Goal: Transaction & Acquisition: Purchase product/service

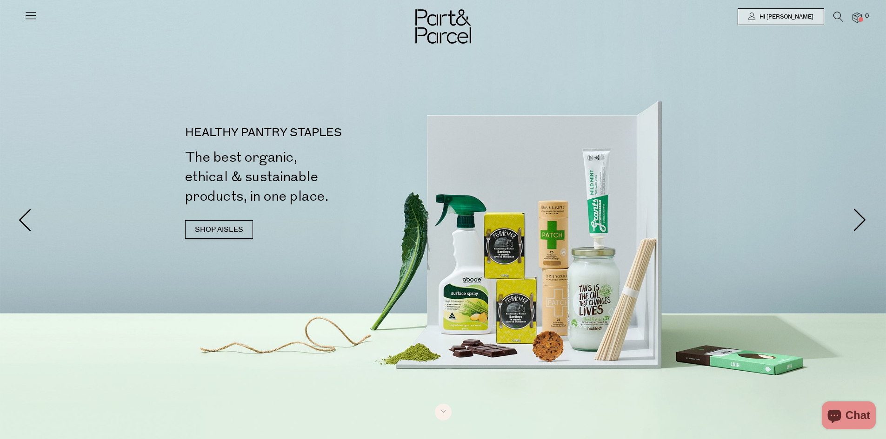
click at [224, 228] on link "SHOP AISLES" at bounding box center [219, 229] width 68 height 19
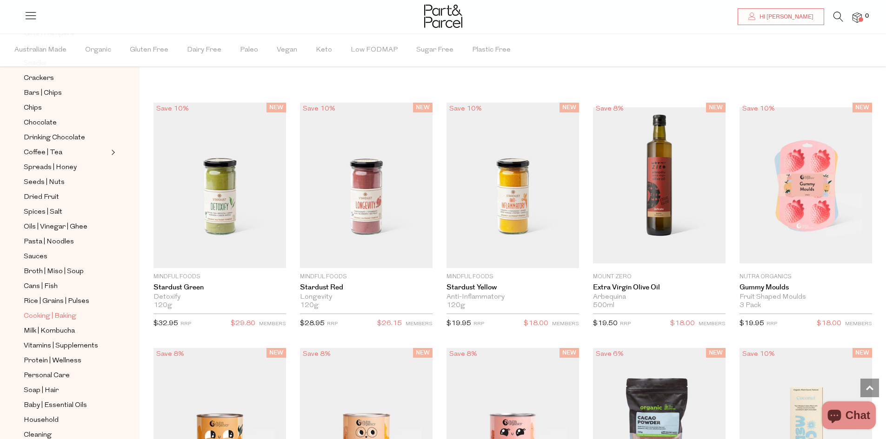
scroll to position [228, 0]
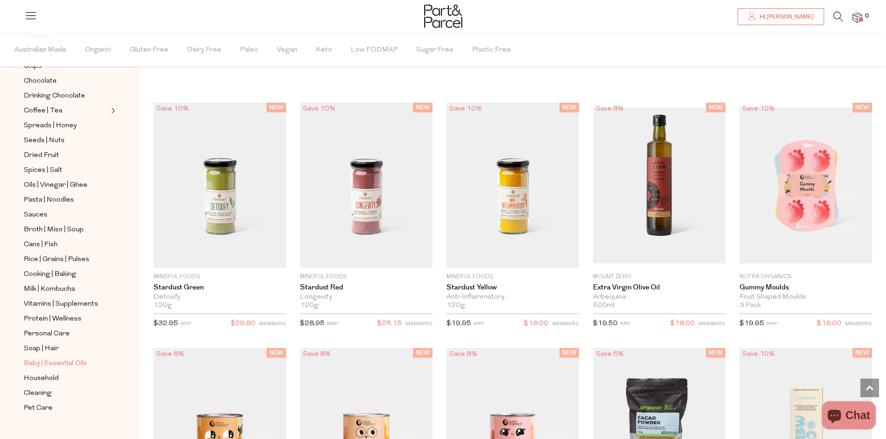
click at [46, 358] on span "Baby | Essential Oils" at bounding box center [55, 363] width 63 height 11
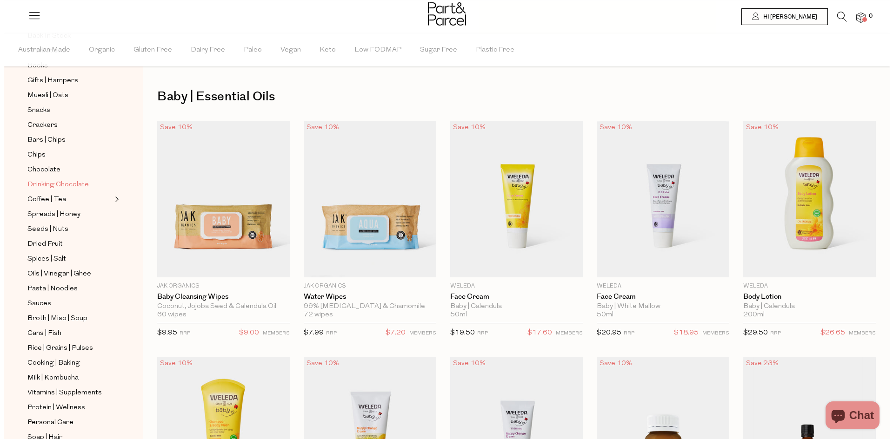
scroll to position [186, 0]
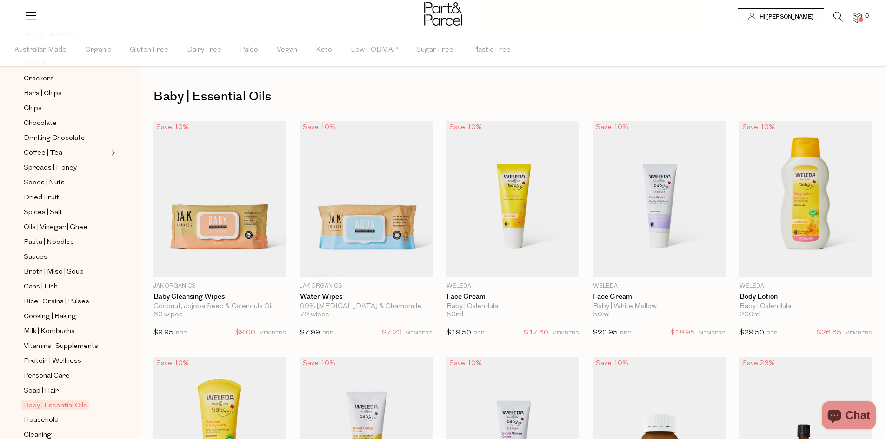
click at [836, 18] on icon at bounding box center [838, 17] width 10 height 10
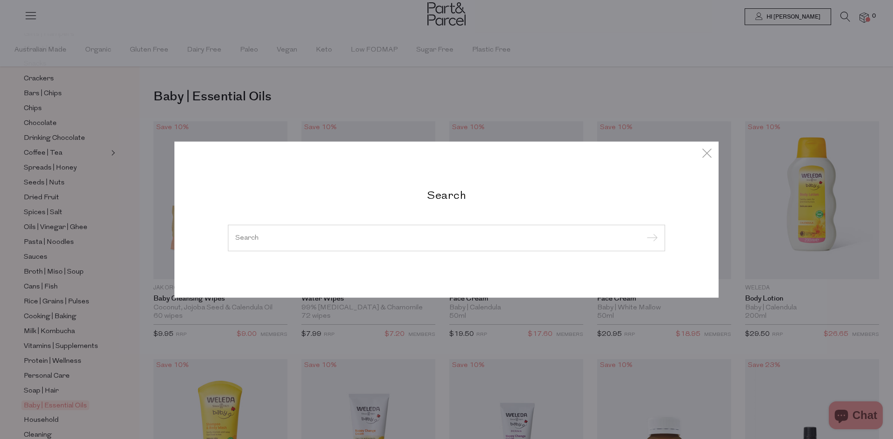
click at [382, 238] on input "search" at bounding box center [446, 237] width 422 height 7
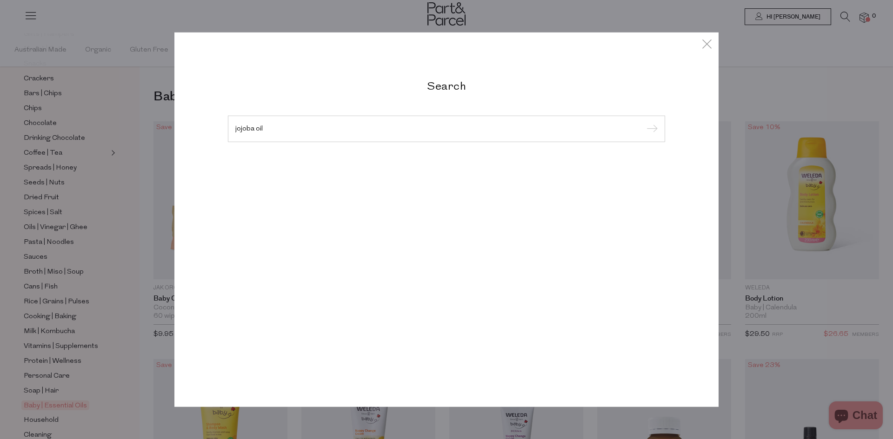
type input "jojoba oil"
click at [643, 122] on input "submit" at bounding box center [650, 129] width 14 height 14
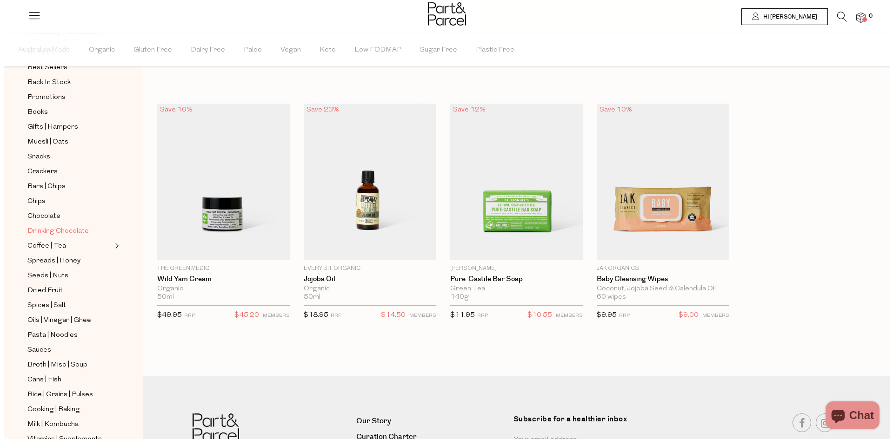
scroll to position [139, 0]
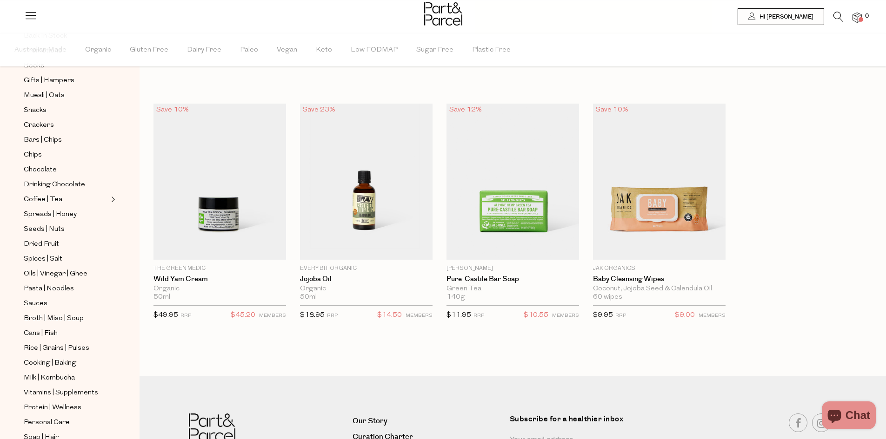
click at [839, 16] on icon at bounding box center [838, 17] width 10 height 10
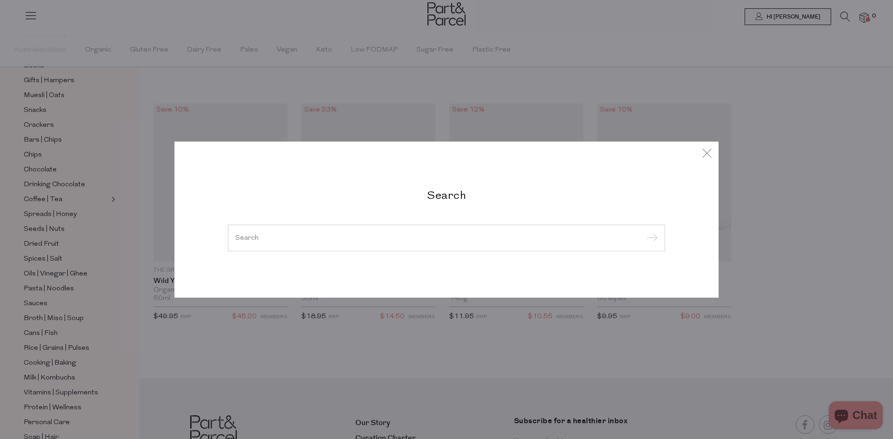
click at [360, 232] on div at bounding box center [446, 238] width 437 height 27
click at [375, 238] on input "search" at bounding box center [446, 237] width 422 height 7
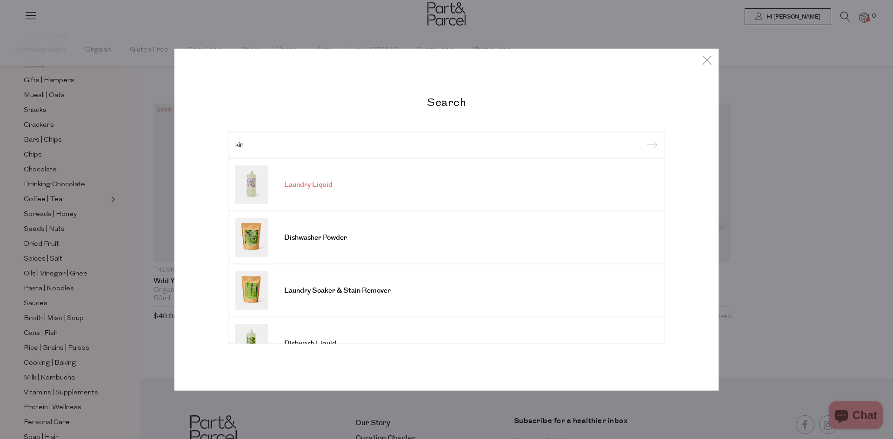
type input "kin"
click at [252, 185] on img at bounding box center [251, 185] width 33 height 39
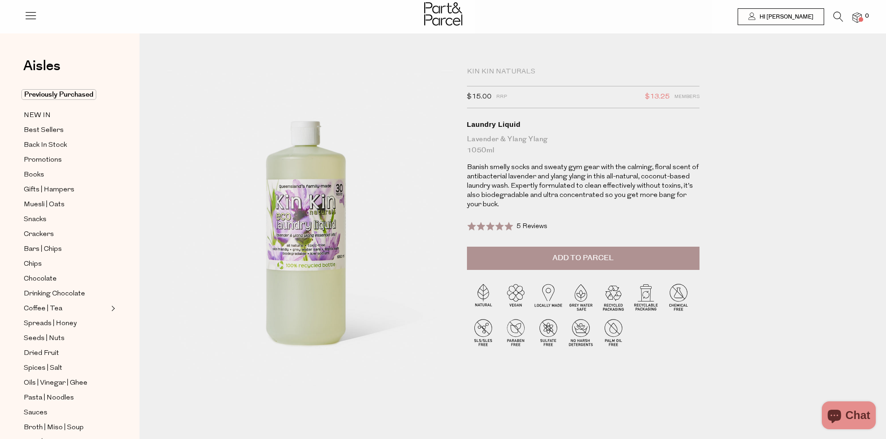
click at [498, 70] on div "Kin Kin Naturals" at bounding box center [583, 71] width 232 height 9
click at [840, 12] on icon at bounding box center [838, 17] width 10 height 10
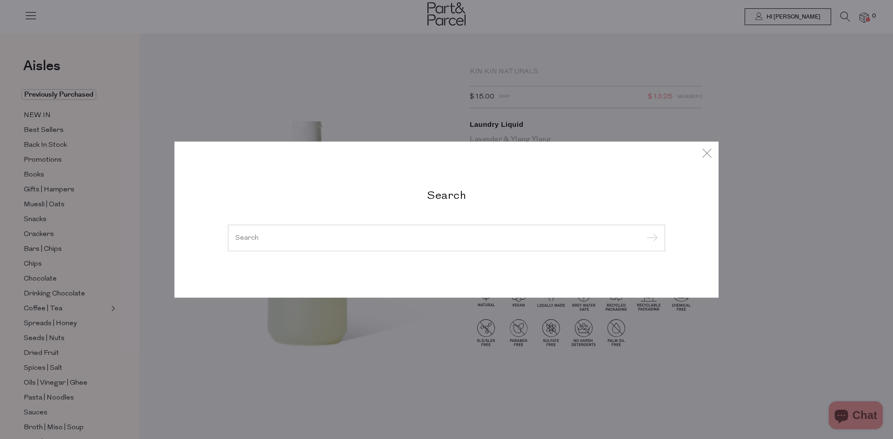
click at [390, 241] on input "search" at bounding box center [446, 237] width 422 height 7
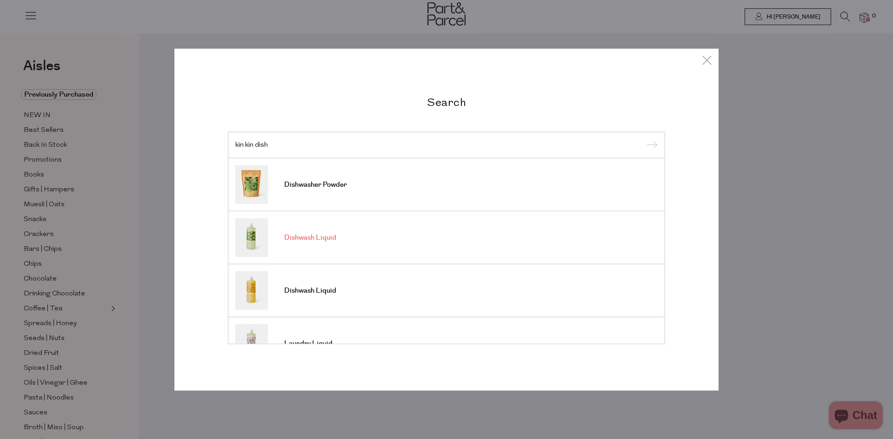
type input "kin kin dish"
click at [331, 237] on span "Dishwash Liquid" at bounding box center [310, 237] width 52 height 9
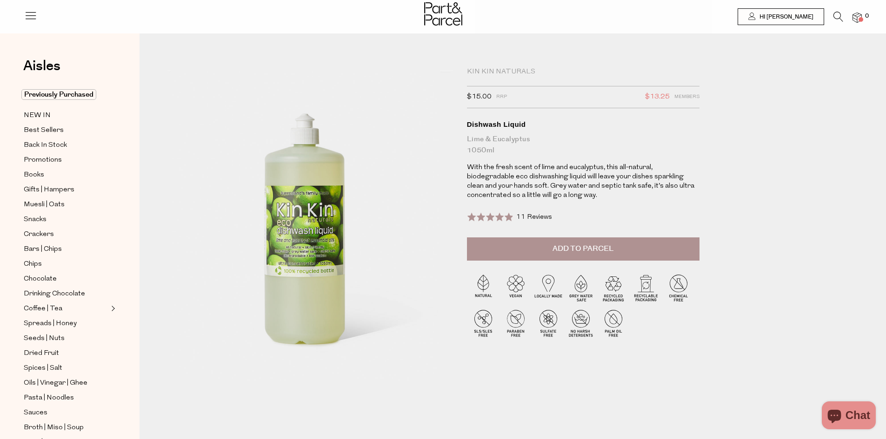
click at [837, 11] on div at bounding box center [443, 15] width 886 height 30
click at [838, 18] on icon at bounding box center [838, 17] width 10 height 10
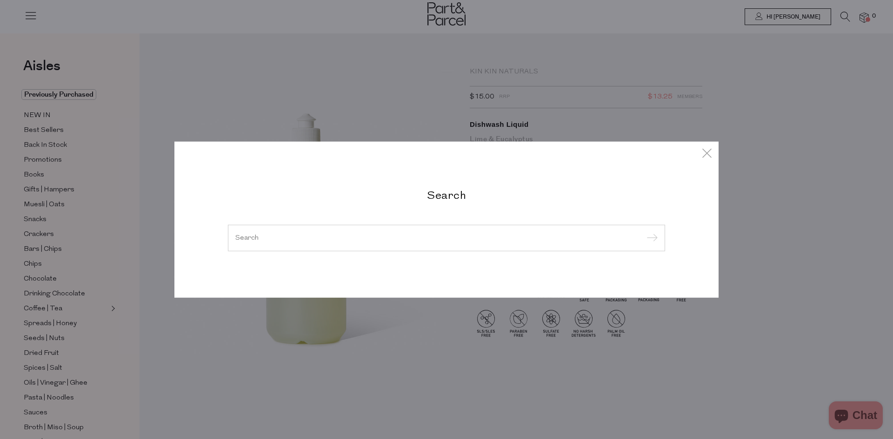
click at [362, 235] on input "search" at bounding box center [446, 237] width 422 height 7
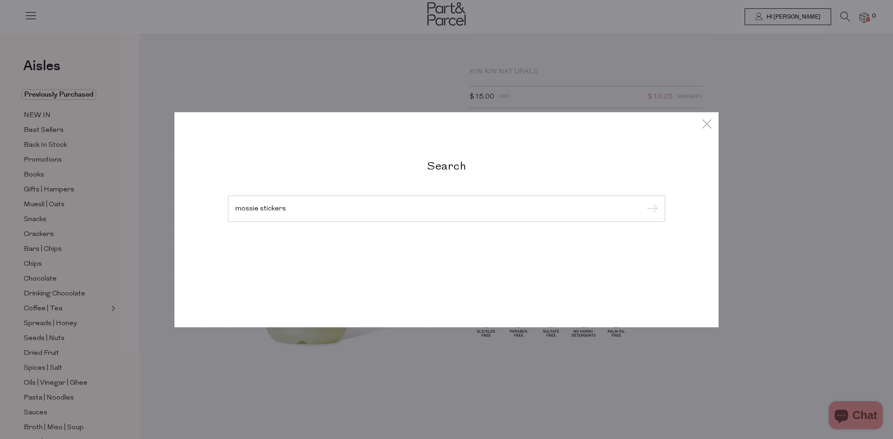
type input "mossie stickers"
click at [643, 202] on input "submit" at bounding box center [650, 209] width 14 height 14
